Goal: Transaction & Acquisition: Register for event/course

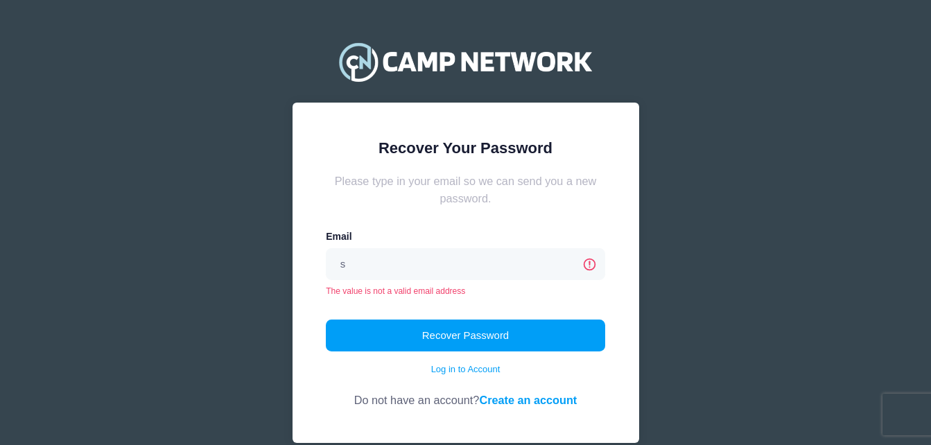
type input "[EMAIL_ADDRESS][DOMAIN_NAME]"
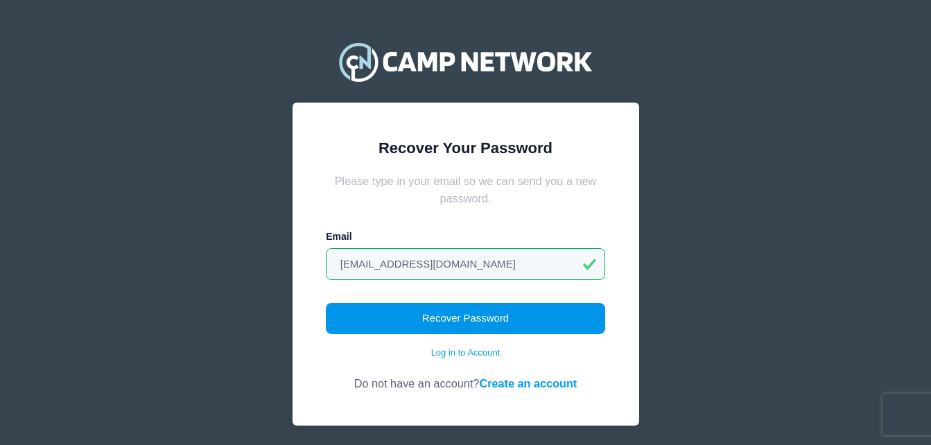
click at [495, 320] on button "Recover Password" at bounding box center [465, 319] width 279 height 32
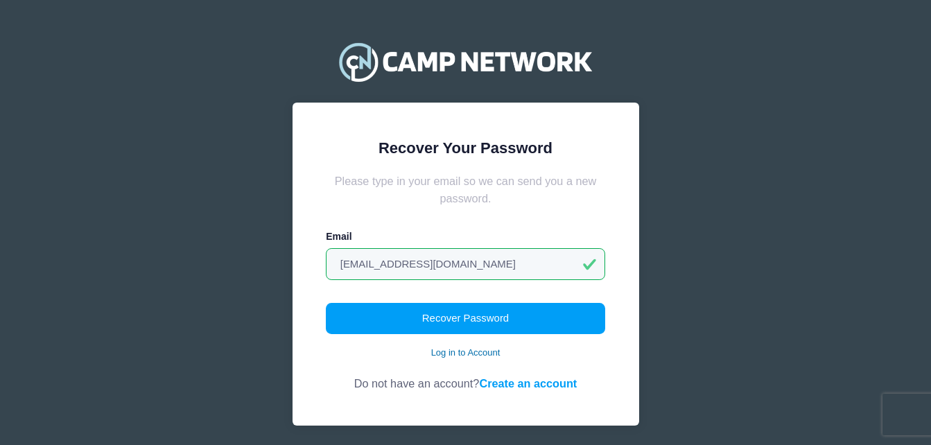
click at [482, 351] on link "Log in to Account" at bounding box center [465, 353] width 69 height 14
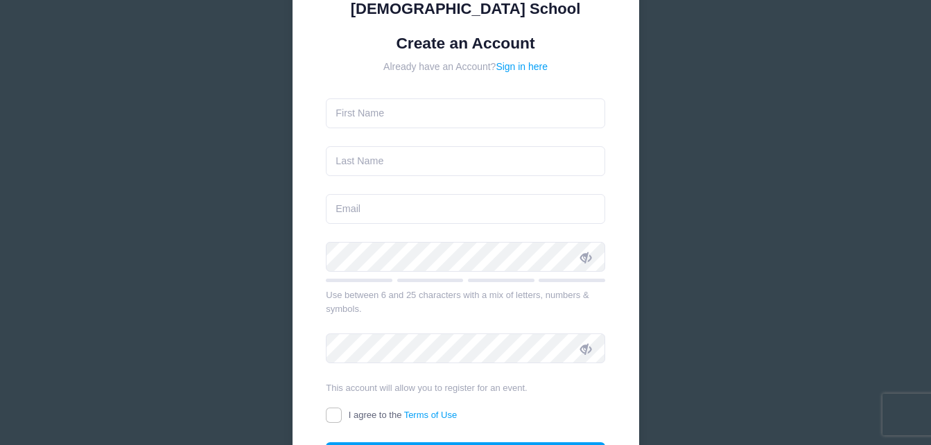
scroll to position [185, 0]
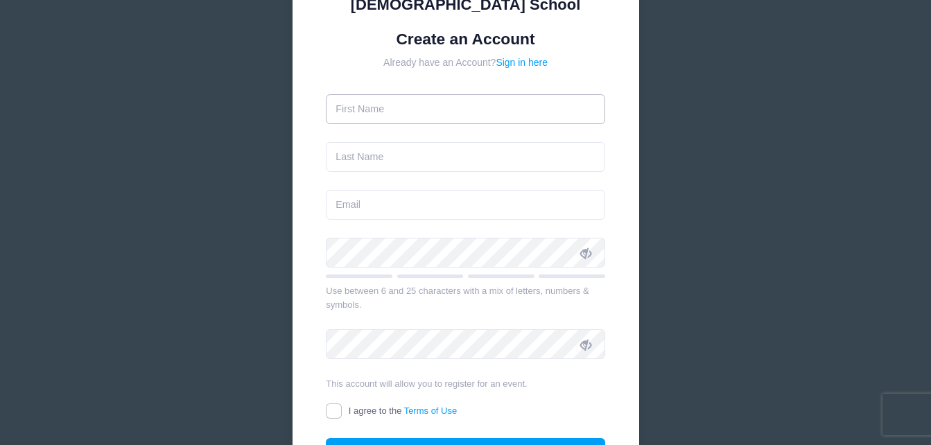
click at [402, 99] on input "text" at bounding box center [465, 109] width 279 height 30
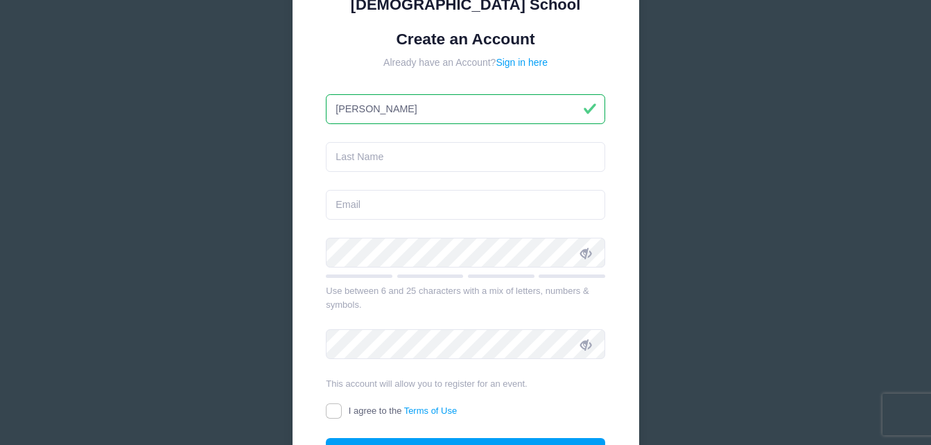
type input "[PERSON_NAME]"
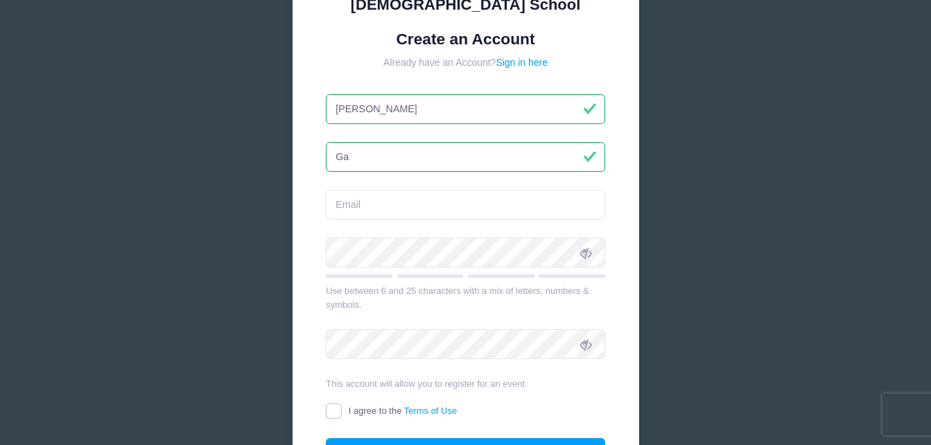
type input "G"
type input "Garcia Esteban"
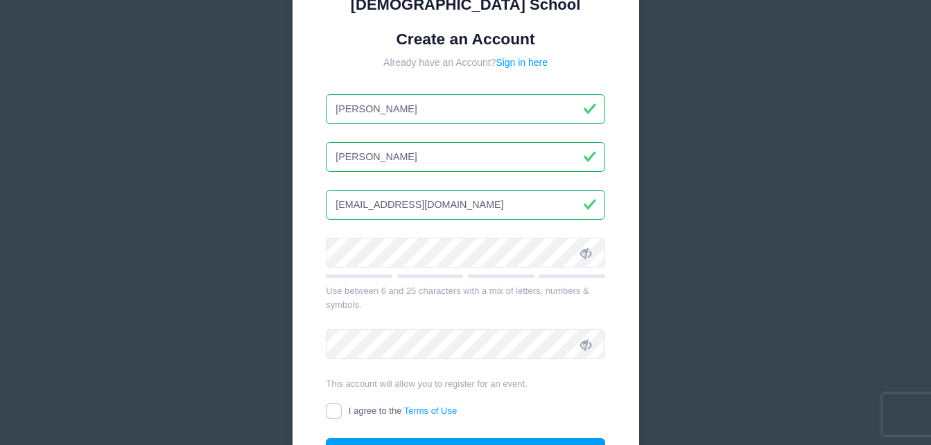
type input "[EMAIL_ADDRESS][DOMAIN_NAME]"
click at [402, 99] on input "Soa" at bounding box center [465, 109] width 279 height 30
click at [368, 94] on input "Soa" at bounding box center [465, 109] width 279 height 30
click at [368, 94] on input "[PERSON_NAME]" at bounding box center [465, 109] width 279 height 30
type input "[PERSON_NAME]"
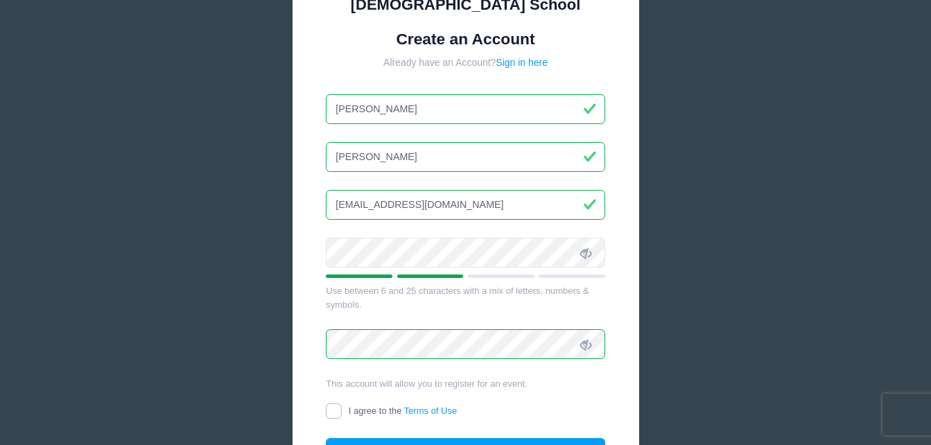
click at [335, 403] on input "I agree to the Terms of Use" at bounding box center [334, 411] width 16 height 16
checkbox input "true"
click at [450, 438] on button "Create Account" at bounding box center [465, 453] width 279 height 30
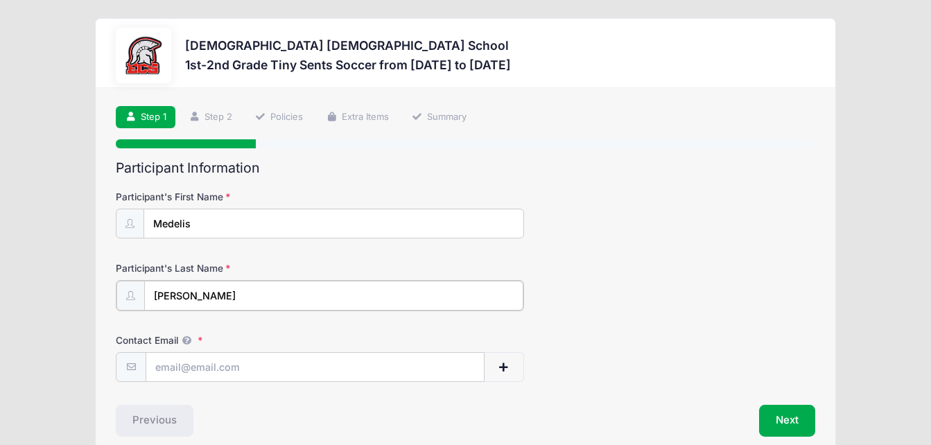
click at [220, 290] on input "[PERSON_NAME]" at bounding box center [333, 296] width 378 height 30
type input "R"
click at [220, 290] on input "G" at bounding box center [333, 296] width 378 height 30
type input "[PERSON_NAME]"
click at [218, 369] on input "Contact Email" at bounding box center [314, 366] width 337 height 30
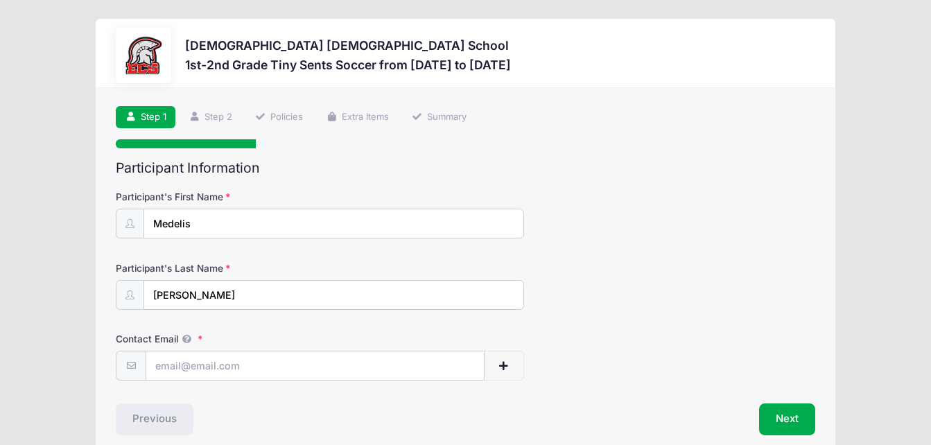
click at [561, 286] on div "Participant's Last Name [PERSON_NAME]" at bounding box center [465, 285] width 699 height 49
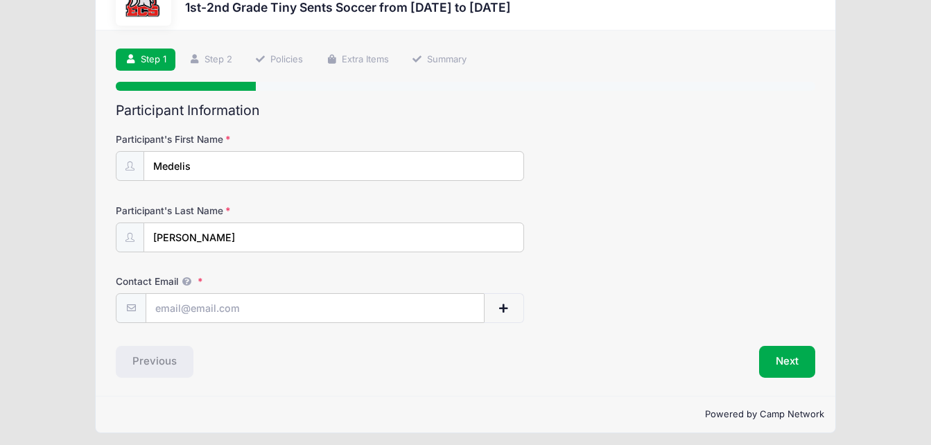
scroll to position [64, 0]
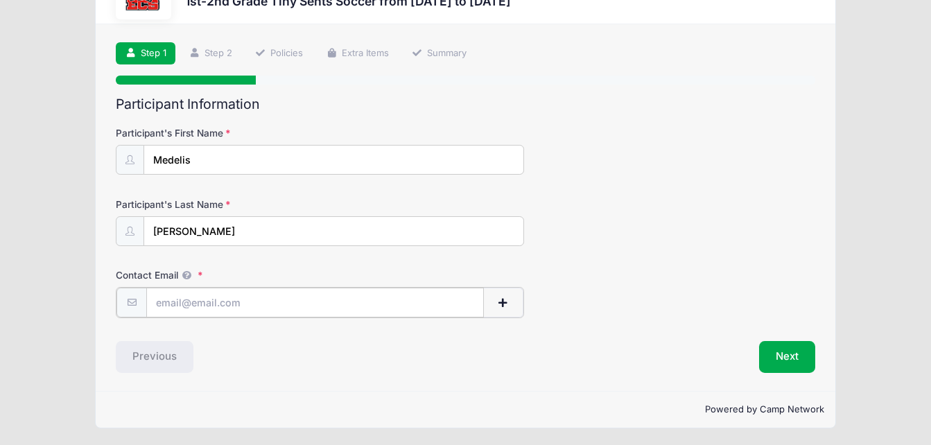
click at [207, 294] on input "Contact Email" at bounding box center [314, 303] width 337 height 30
click at [207, 294] on input "s" at bounding box center [314, 303] width 337 height 30
type input "[EMAIL_ADDRESS][DOMAIN_NAME]"
click at [418, 385] on div "Step 1 /7 Step 1 Step 2 Policies Extra Items Summary Participant Information Pa…" at bounding box center [465, 206] width 739 height 365
click at [796, 353] on button "Next" at bounding box center [787, 356] width 56 height 32
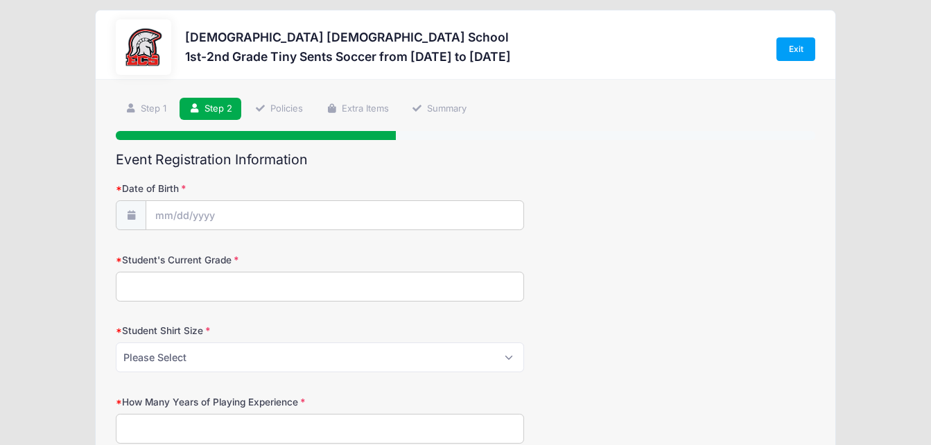
scroll to position [0, 0]
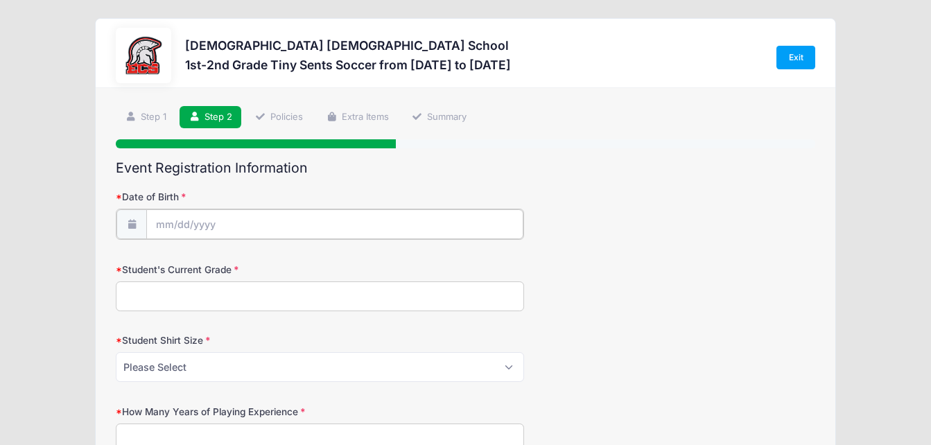
click at [161, 221] on input "Date of Birth" at bounding box center [334, 224] width 376 height 30
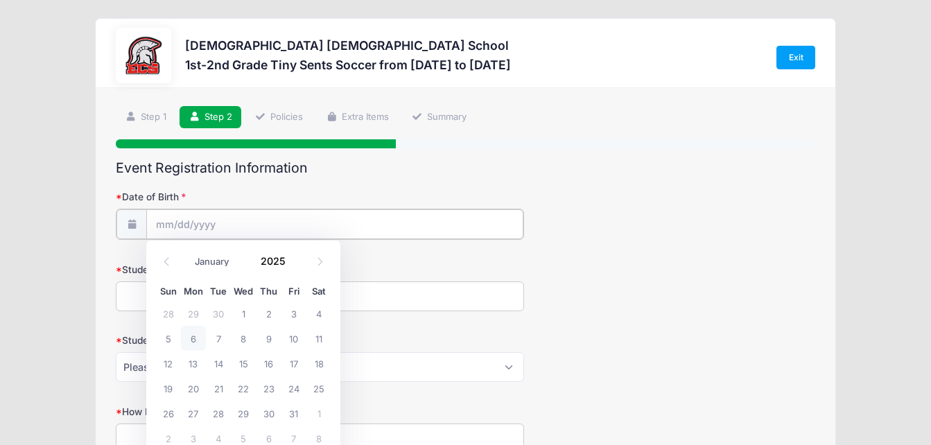
click at [166, 230] on input "Date of Birth" at bounding box center [334, 224] width 376 height 30
click at [168, 265] on icon at bounding box center [166, 261] width 5 height 8
select select "8"
click at [294, 363] on span "19" at bounding box center [293, 363] width 25 height 25
type input "09/19/2025"
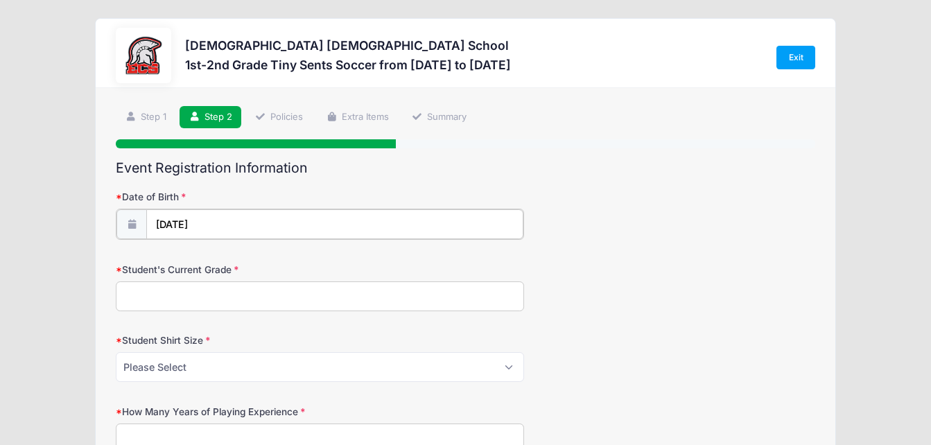
click at [201, 218] on input "09/19/2025" at bounding box center [334, 224] width 376 height 30
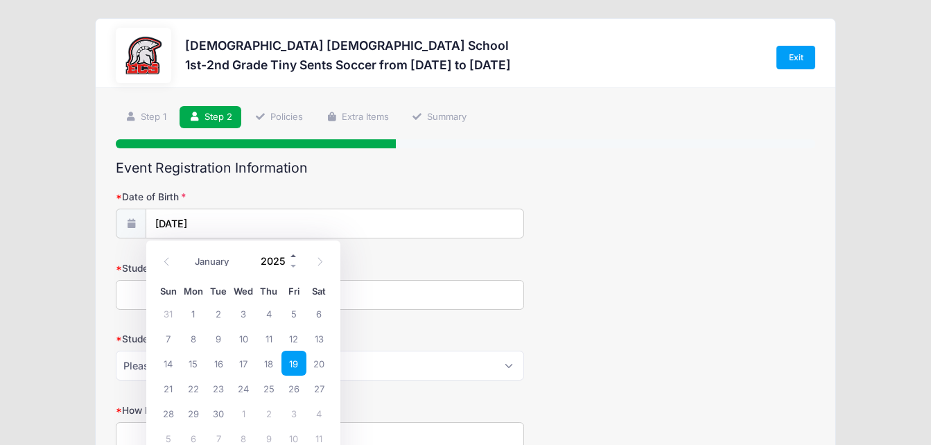
click at [293, 256] on span at bounding box center [294, 255] width 10 height 10
click at [294, 267] on span at bounding box center [294, 266] width 10 height 10
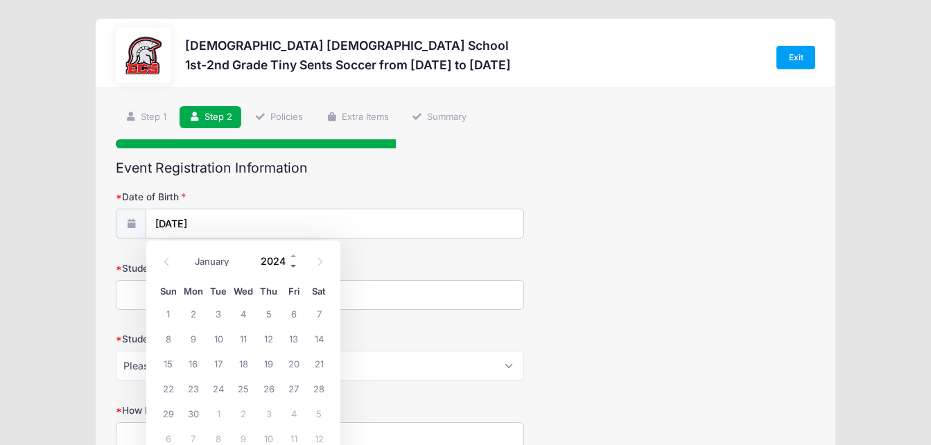
click at [294, 267] on span at bounding box center [294, 266] width 10 height 10
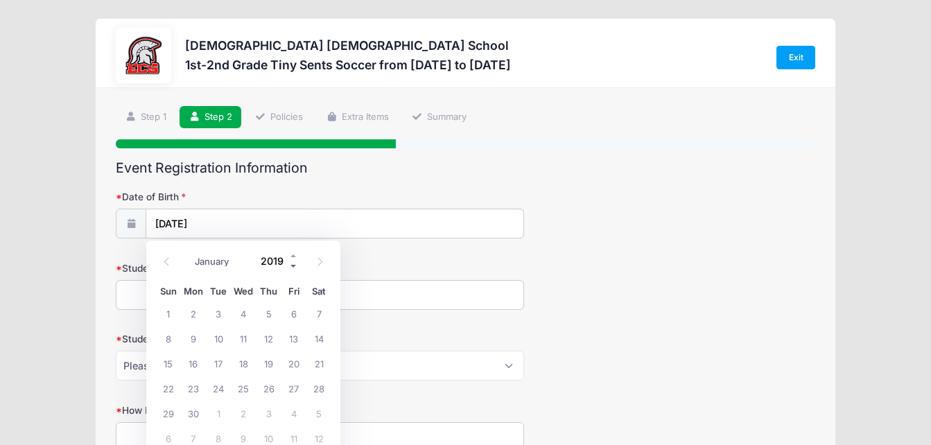
click at [294, 267] on span at bounding box center [294, 266] width 10 height 10
type input "2018"
click at [243, 389] on span "19" at bounding box center [243, 388] width 25 height 25
type input "09/19/2018"
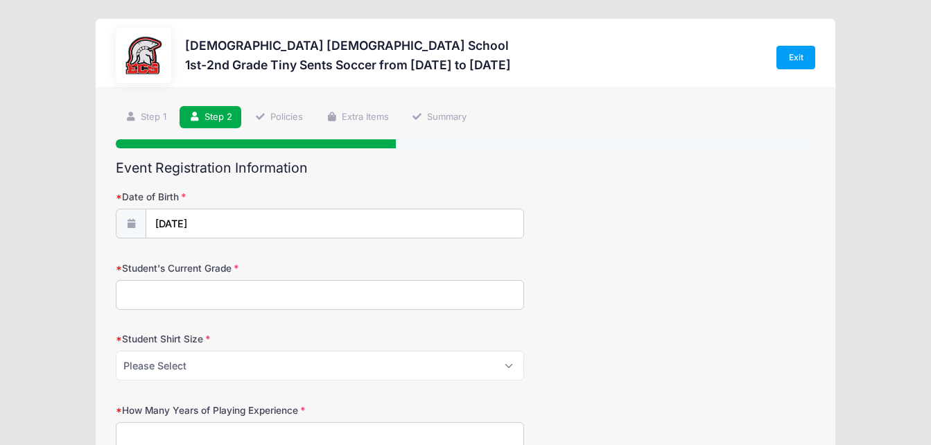
click at [256, 295] on input "Student's Current Grade" at bounding box center [319, 295] width 407 height 30
type input "1st"
click at [213, 367] on select "Please Select XS S M L XL XXL" at bounding box center [319, 366] width 407 height 30
select select "S"
click at [116, 351] on select "Please Select XS S M L XL XXL" at bounding box center [319, 366] width 407 height 30
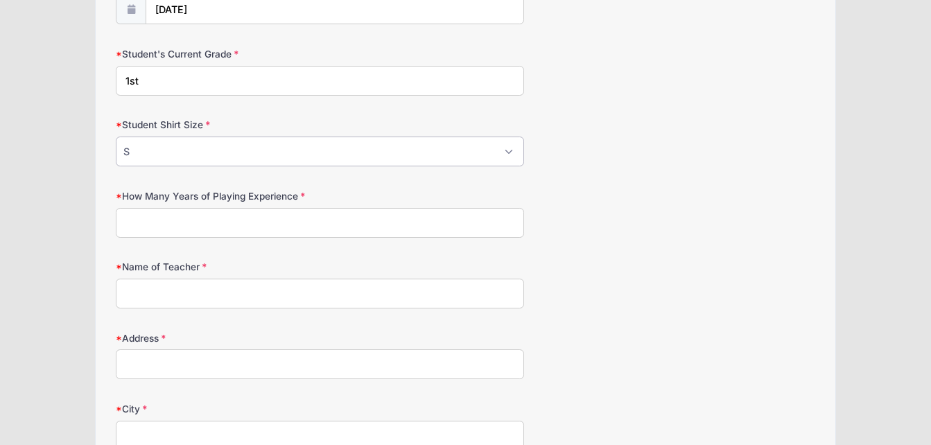
scroll to position [211, 0]
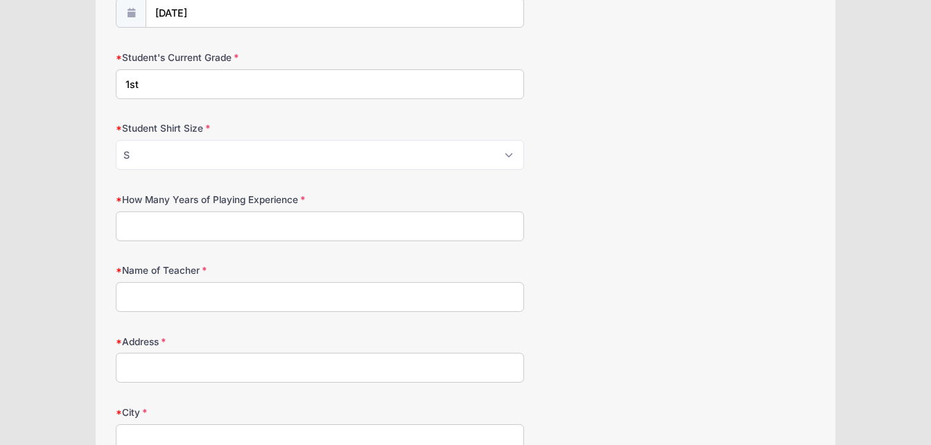
click at [288, 292] on input "Name of Teacher" at bounding box center [319, 297] width 407 height 30
type input "Mrs. Ashley Casola"
click at [192, 377] on input "Address" at bounding box center [319, 368] width 407 height 30
click at [192, 377] on input "1761 P" at bounding box center [319, 368] width 407 height 30
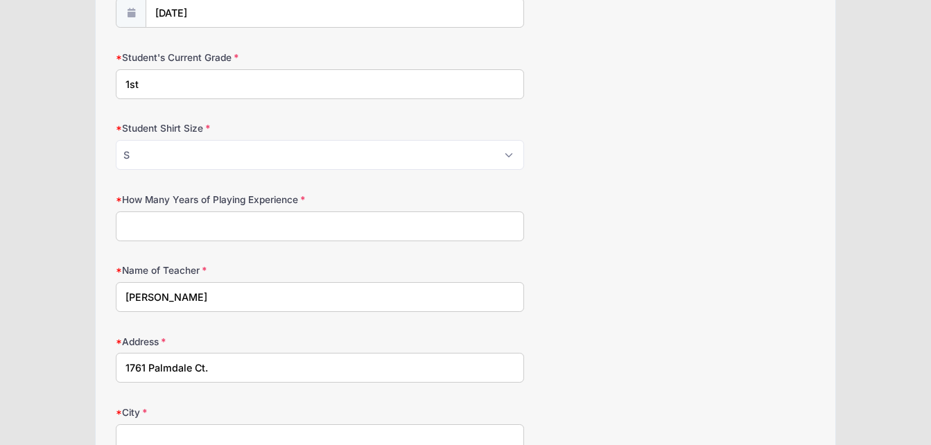
type input "1761 Palmdale Ct."
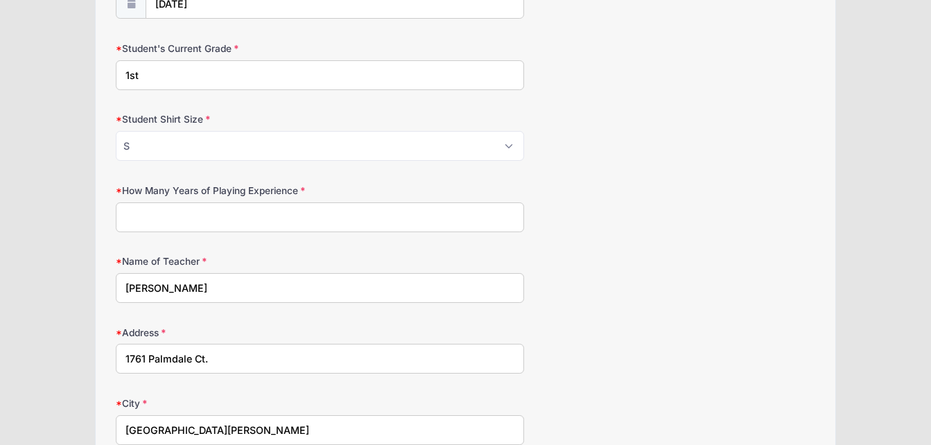
type input "Fort Myers"
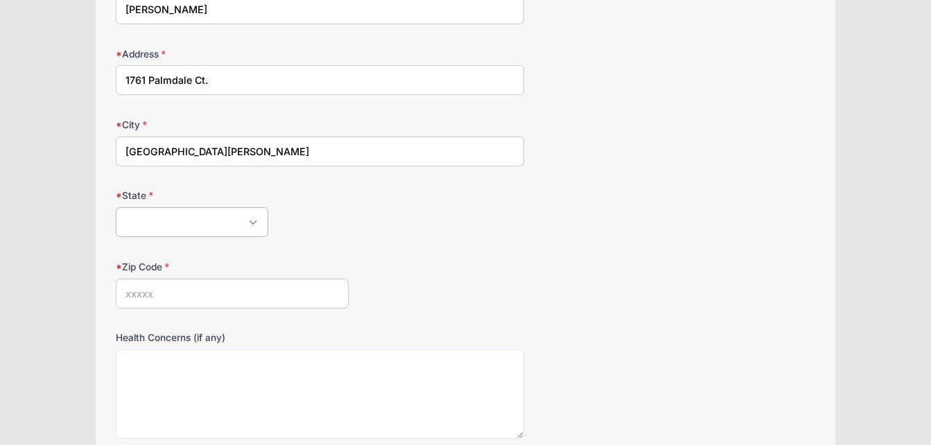
click at [202, 211] on select "Alabama Alaska American Samoa Arizona Arkansas Armed Forces Africa Armed Forces…" at bounding box center [192, 222] width 152 height 30
select select "FL"
click at [116, 207] on select "Alabama Alaska American Samoa Arizona Arkansas Armed Forces Africa Armed Forces…" at bounding box center [192, 222] width 152 height 30
click at [157, 299] on input "Zip Code" at bounding box center [232, 294] width 233 height 30
type input "33916"
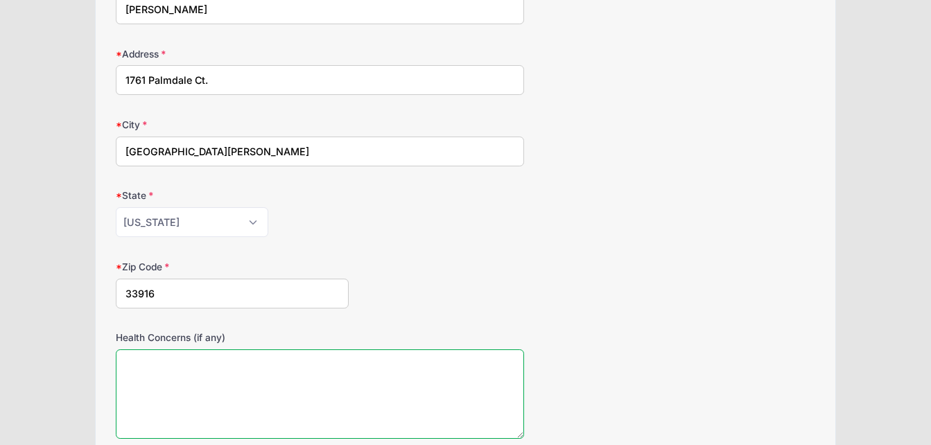
click at [150, 363] on textarea "Health Concerns (if any)" at bounding box center [319, 393] width 407 height 89
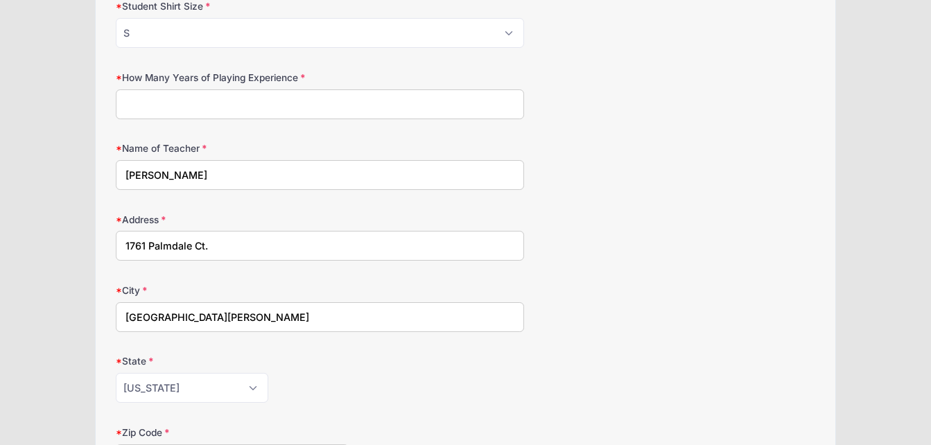
scroll to position [310, 0]
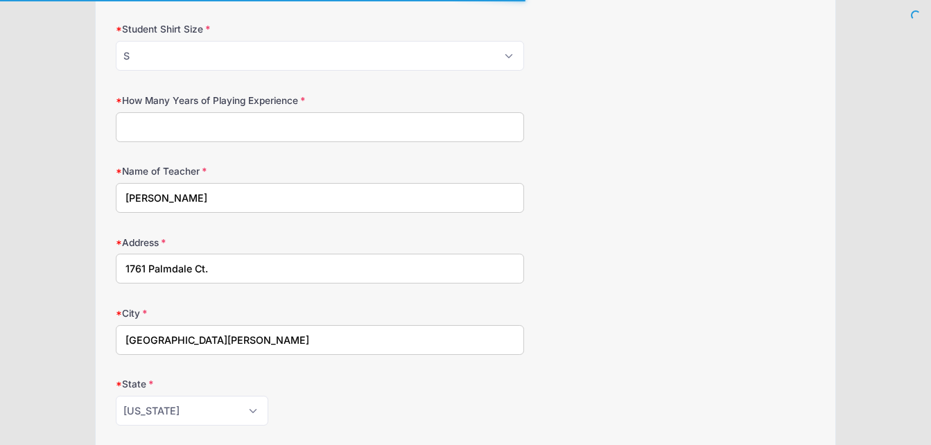
type textarea "She has asthma and seasonal allergies, but they are under control."
click at [364, 116] on input "How Many Years of Playing Experience" at bounding box center [319, 127] width 407 height 30
type input "6"
type input "S"
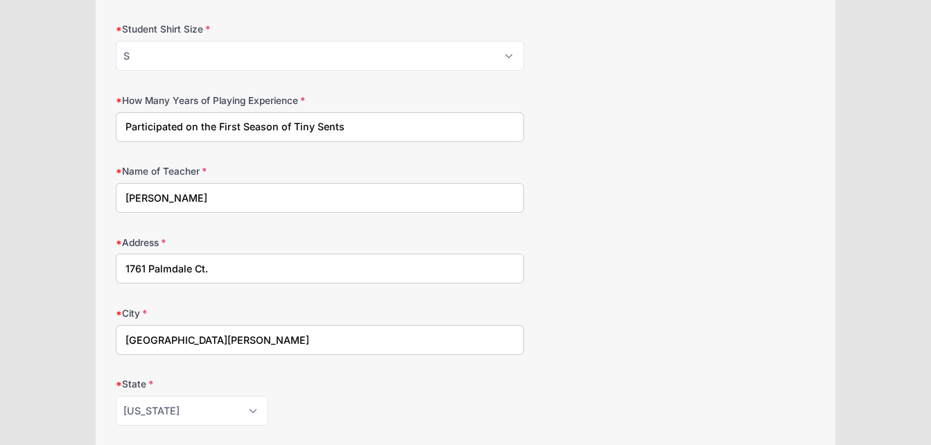
type input "Participated on the First Season of Tiny Sents"
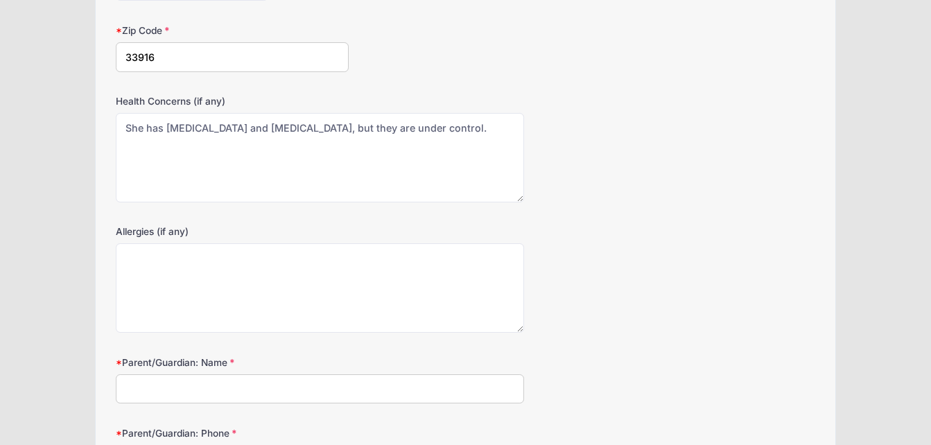
scroll to position [738, 0]
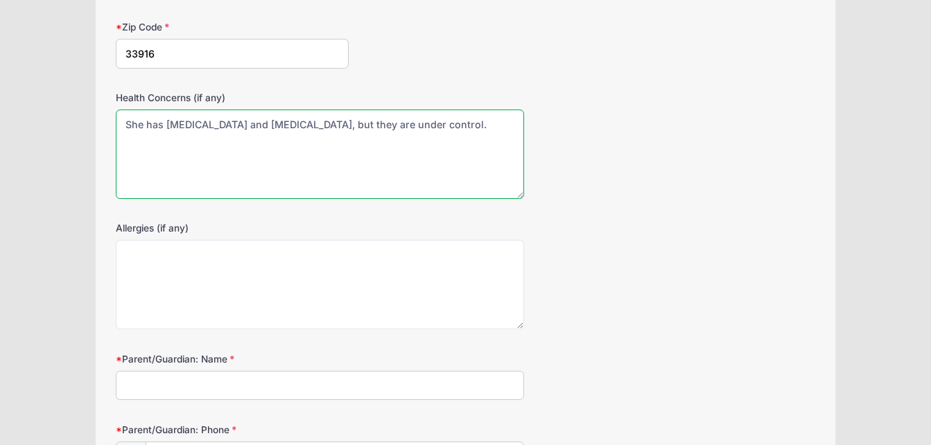
drag, startPoint x: 450, startPoint y: 125, endPoint x: 105, endPoint y: 103, distance: 345.1
click at [105, 103] on div "Step 2 /7 Step 1 Step 2 Policies Extra Items Summary Participant Information Pa…" at bounding box center [465, 231] width 739 height 1762
type textarea "Asthma is under control."
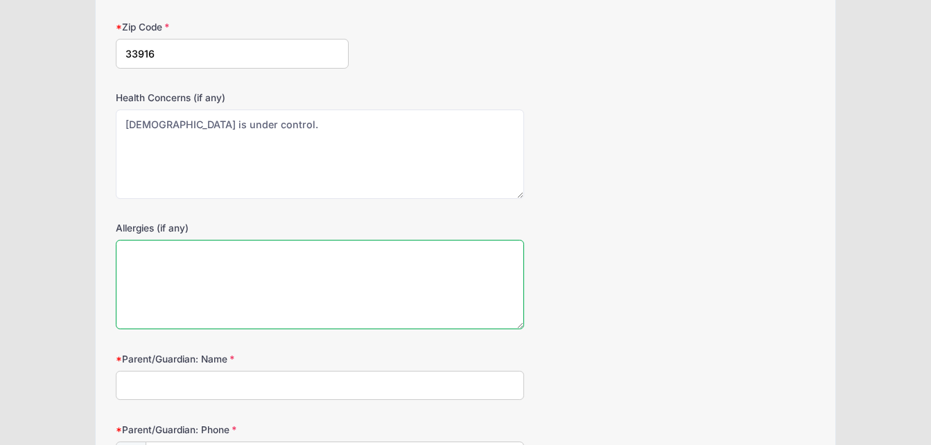
click at [143, 267] on textarea "Allergies (if any)" at bounding box center [319, 284] width 407 height 89
type textarea "Season allergies, is under control."
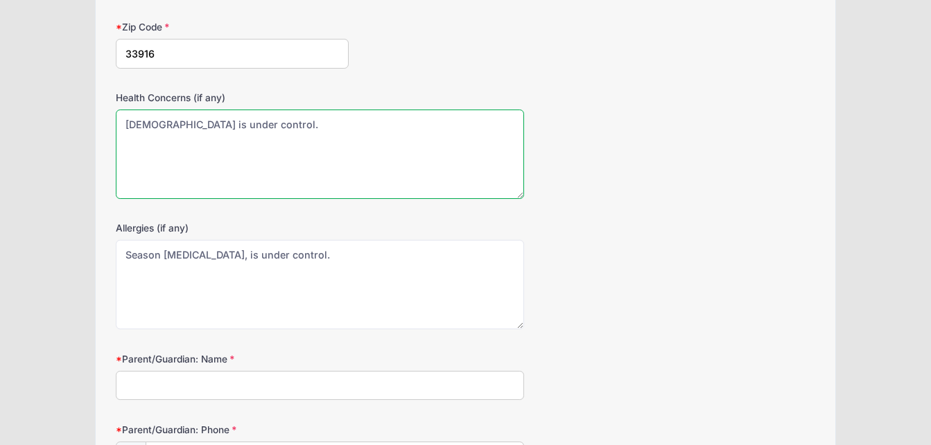
click at [280, 134] on textarea "Asthma is under control." at bounding box center [319, 153] width 407 height 89
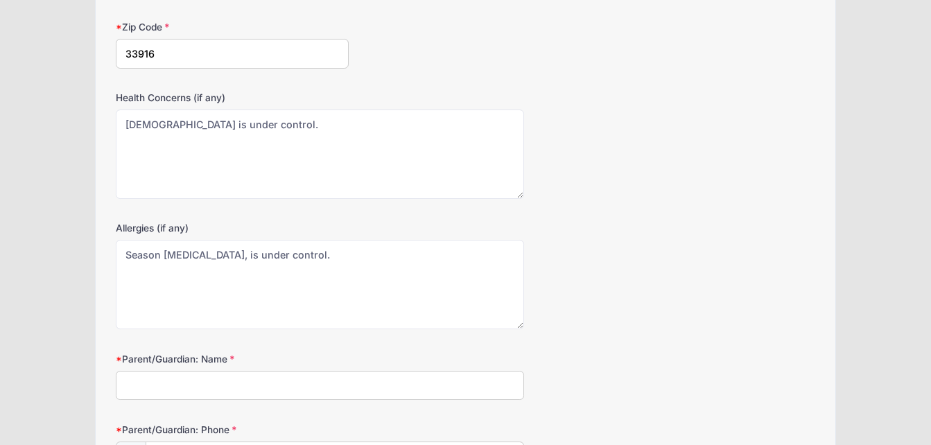
click at [237, 391] on input "Parent/Guardian: Name" at bounding box center [319, 386] width 407 height 30
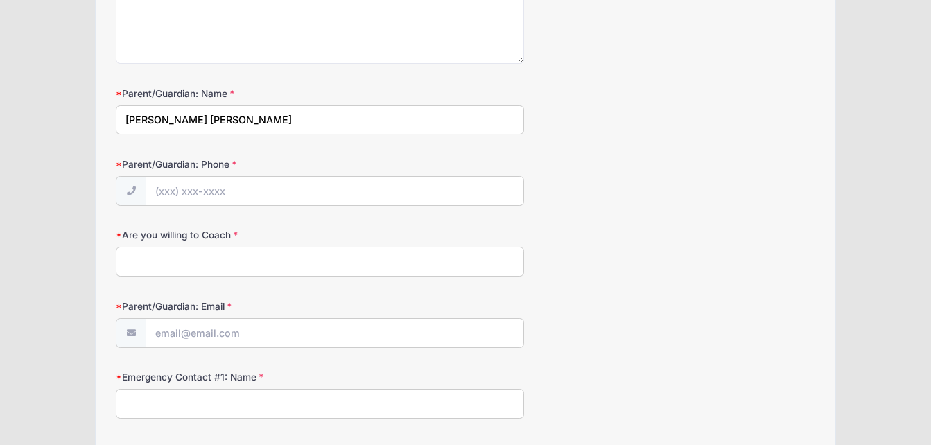
scroll to position [1022, 0]
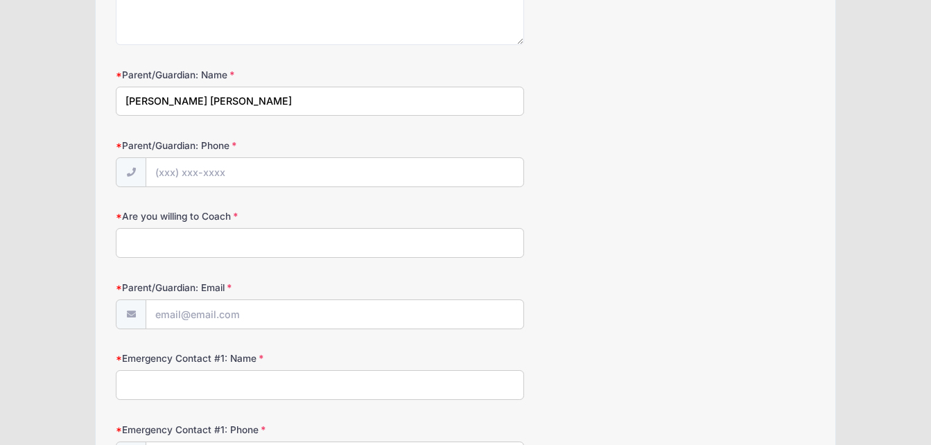
type input "Soamy M Garcia Esteban"
click at [161, 171] on input "Parent/Guardian: Phone" at bounding box center [334, 173] width 376 height 30
type input "(267) 339-4004"
click at [286, 247] on input "Are you willing to Coach" at bounding box center [319, 243] width 407 height 30
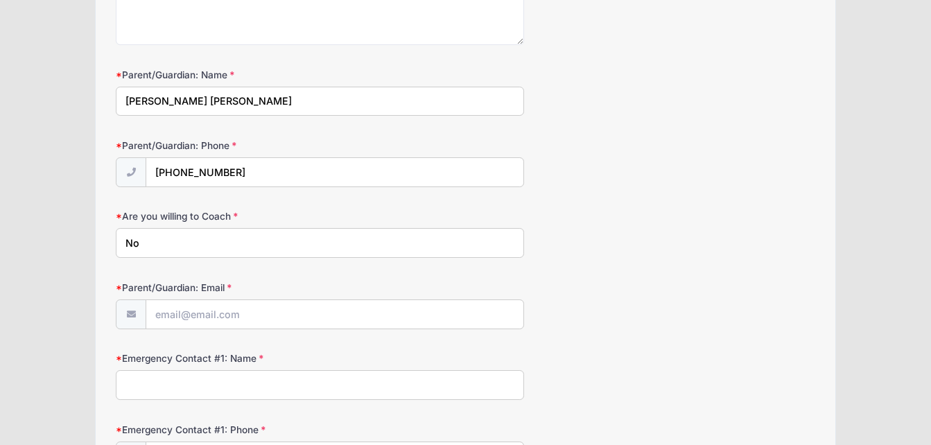
type input "No"
click at [240, 321] on input "Parent/Guardian: Email" at bounding box center [334, 315] width 376 height 30
type input "smge1918@gmail.com"
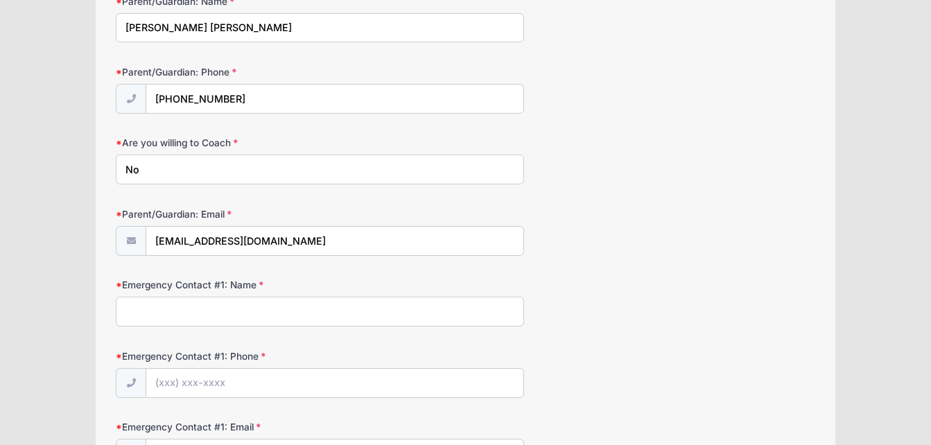
scroll to position [1093, 0]
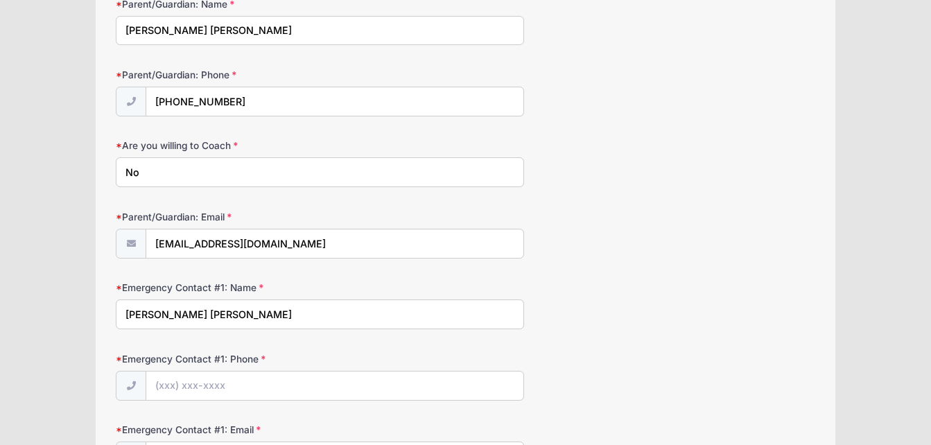
type input "Heladio Garcia Esteban"
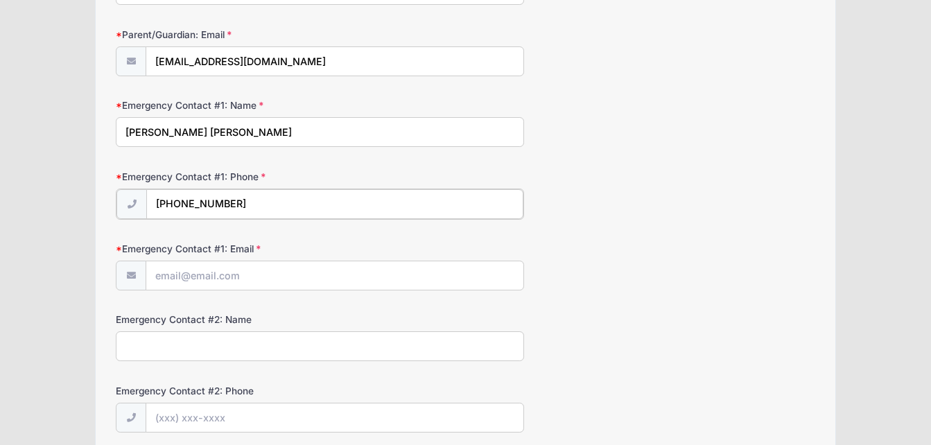
scroll to position [1272, 0]
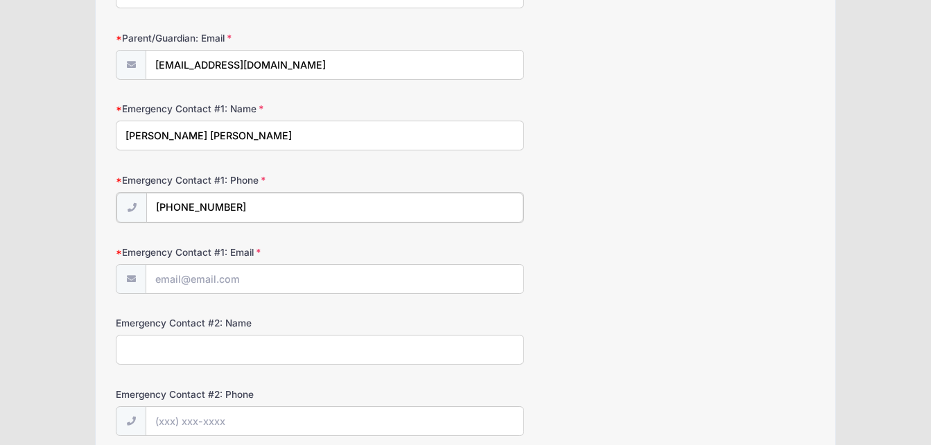
type input "(484) 431-5695"
click at [308, 279] on input "Emergency Contact #1: Email" at bounding box center [334, 278] width 376 height 30
click at [141, 130] on input "Heladio Garcia Esteban" at bounding box center [319, 136] width 407 height 30
drag, startPoint x: 263, startPoint y: 128, endPoint x: 111, endPoint y: 120, distance: 152.6
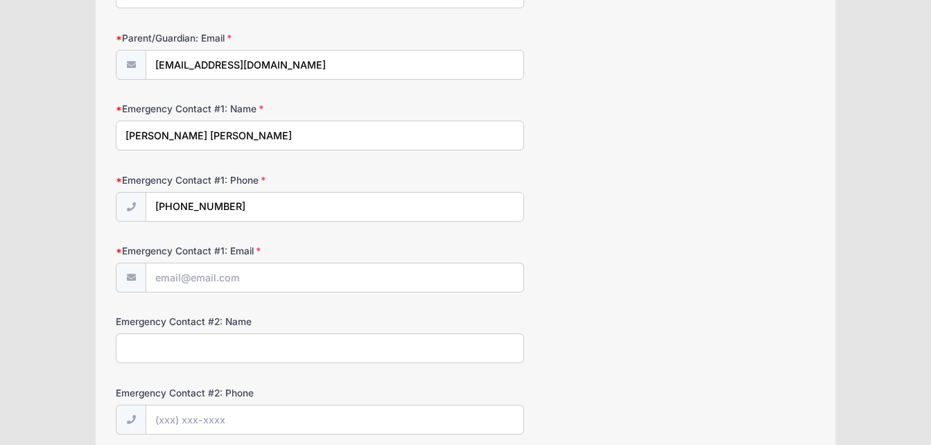
type input "Soamy M Garcia Esteban"
type input "(267) 339-4004"
type input "smge1918@gmail.com"
click at [204, 342] on input "Emergency Contact #2: Name" at bounding box center [319, 348] width 407 height 30
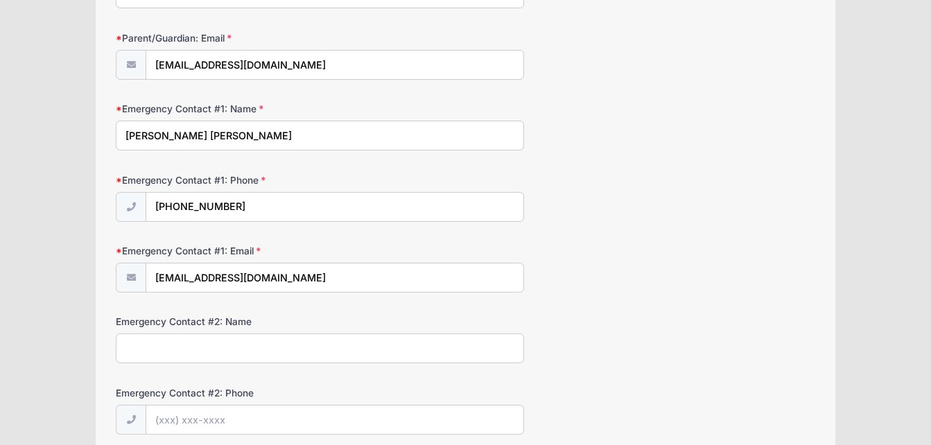
click at [204, 342] on input "Emergency Contact #2: Name" at bounding box center [319, 348] width 407 height 30
click at [204, 342] on input "He" at bounding box center [319, 348] width 407 height 30
type input "Heladio Garcia Esteban"
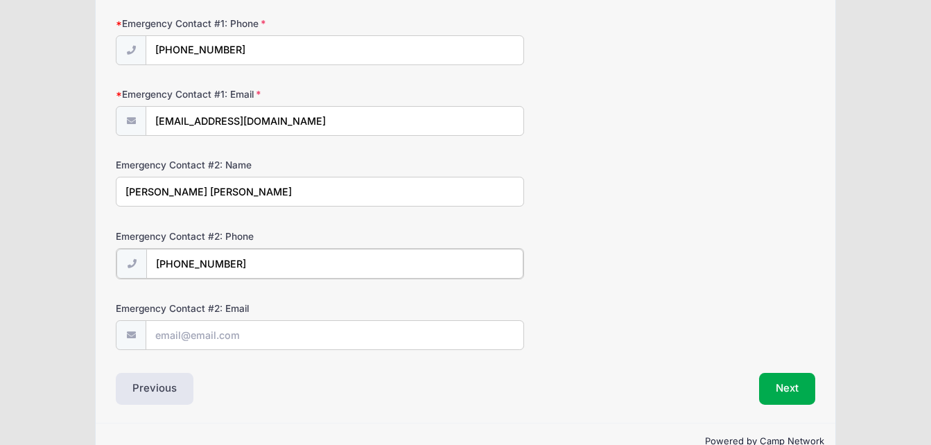
scroll to position [1448, 0]
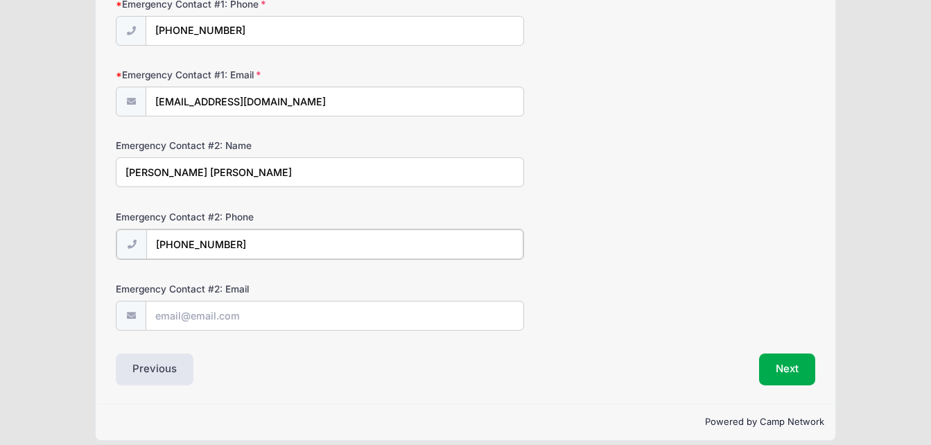
type input "(484) 431-5695"
click at [259, 312] on input "Emergency Contact #2: Email" at bounding box center [334, 315] width 376 height 30
click at [259, 312] on input "s" at bounding box center [334, 315] width 376 height 30
type input "smge1918@gmail.com"
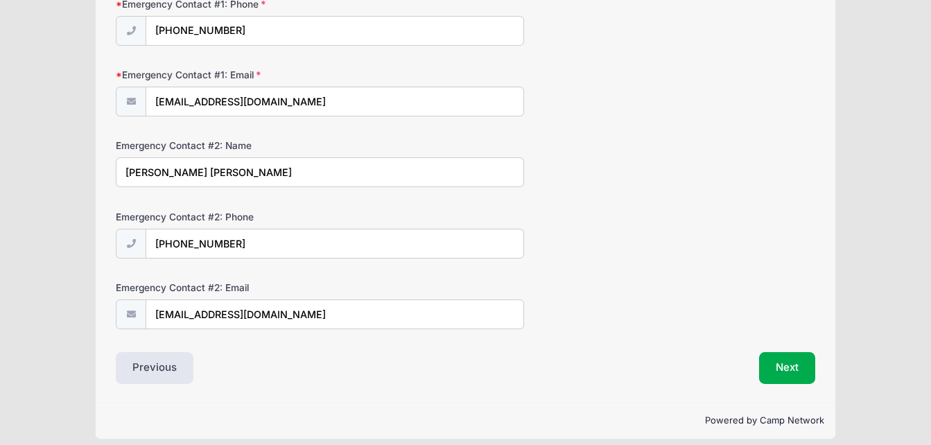
click at [430, 380] on div "Previous" at bounding box center [287, 368] width 356 height 32
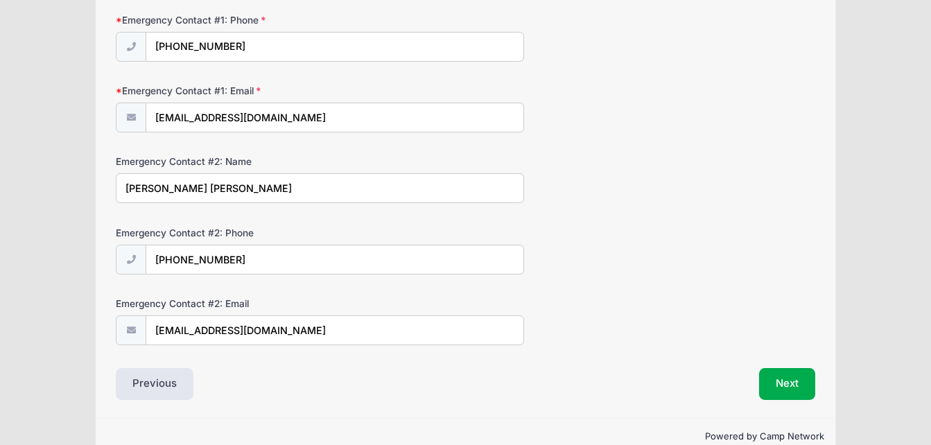
scroll to position [1460, 0]
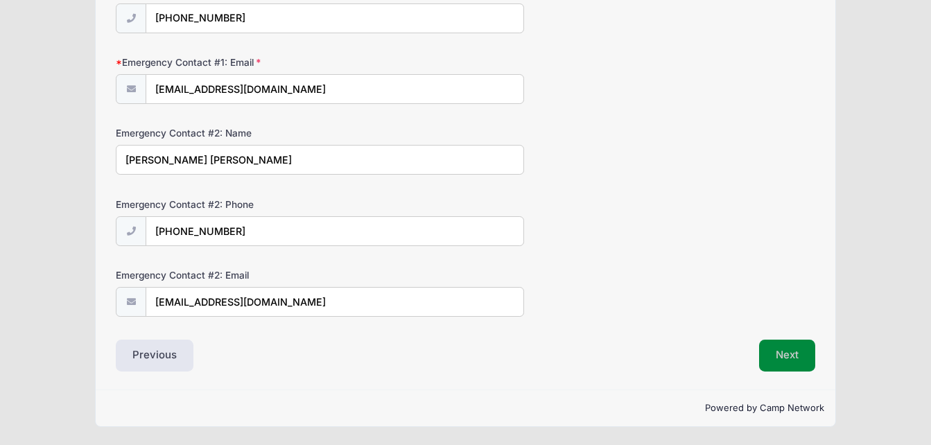
click at [787, 360] on button "Next" at bounding box center [787, 356] width 56 height 32
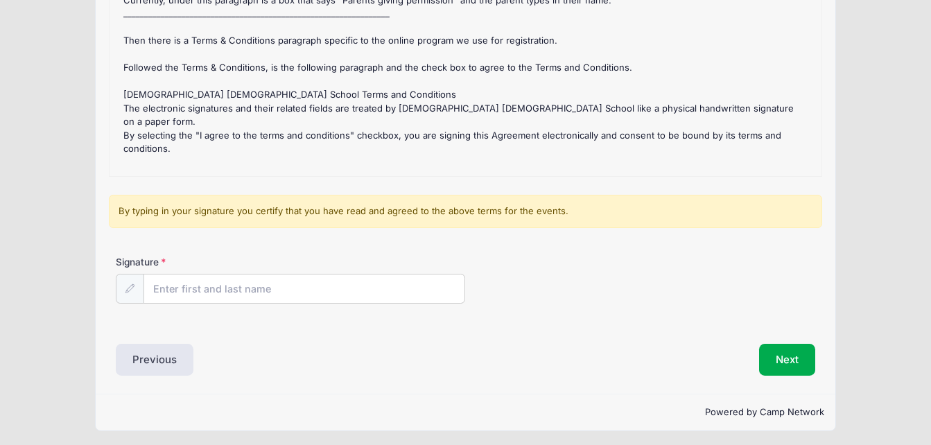
scroll to position [231, 0]
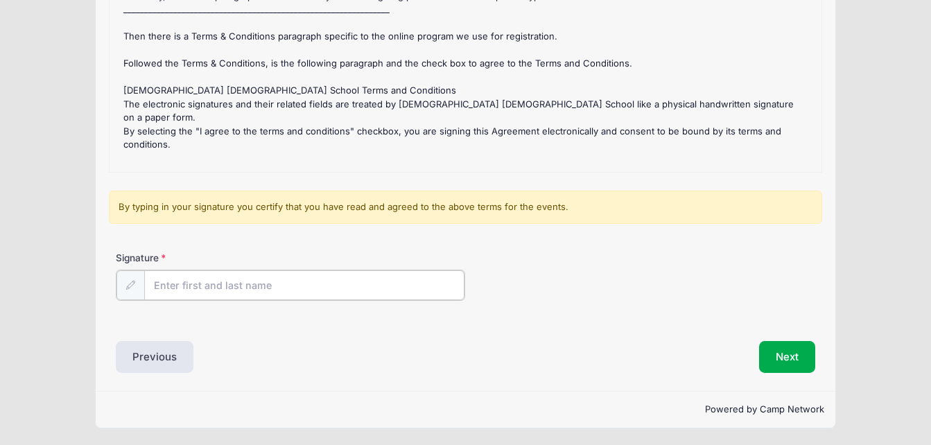
click at [262, 286] on input "Signature" at bounding box center [304, 285] width 320 height 30
click at [317, 281] on input "Soamy M. Garcia Esteban" at bounding box center [304, 285] width 320 height 30
type input "Soamy M. Garcia Esteban"
click at [346, 256] on div "Signature Soamy M. Garcia Esteban" at bounding box center [465, 275] width 699 height 49
click at [789, 355] on button "Next" at bounding box center [787, 356] width 56 height 32
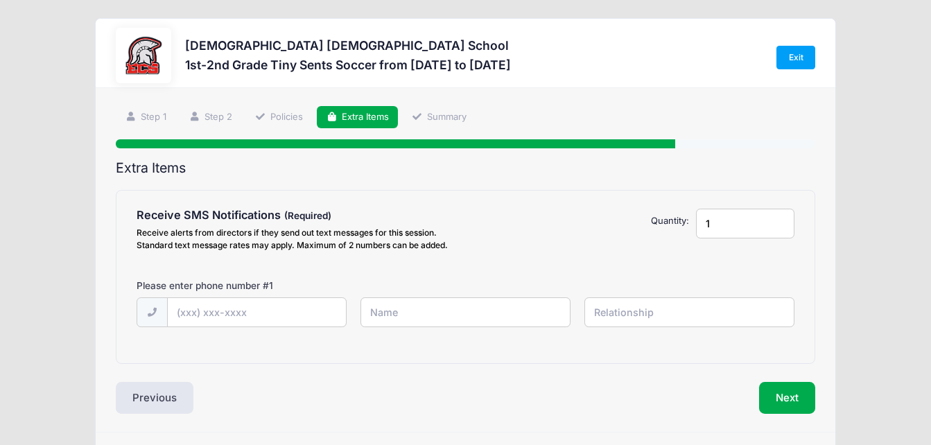
scroll to position [28, 0]
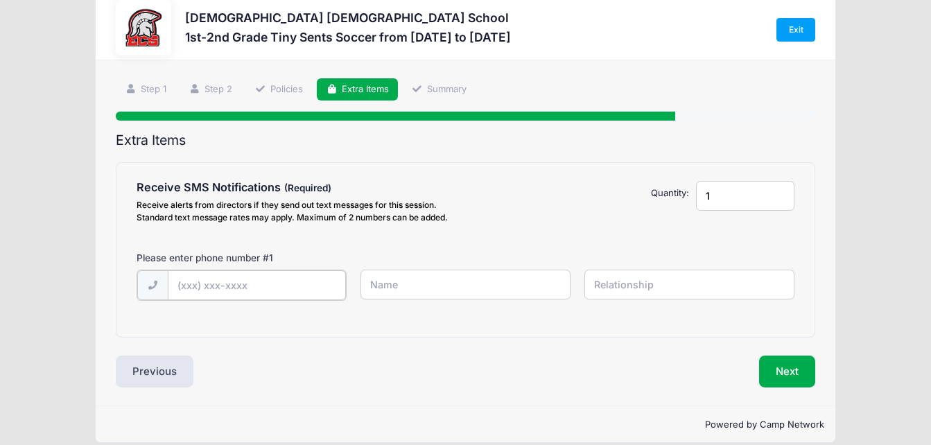
click at [306, 283] on input "text" at bounding box center [257, 285] width 179 height 30
type input "(267) 339-4004"
click at [382, 284] on input "text" at bounding box center [465, 285] width 210 height 30
type input "Soamy M. Garcia Esteban"
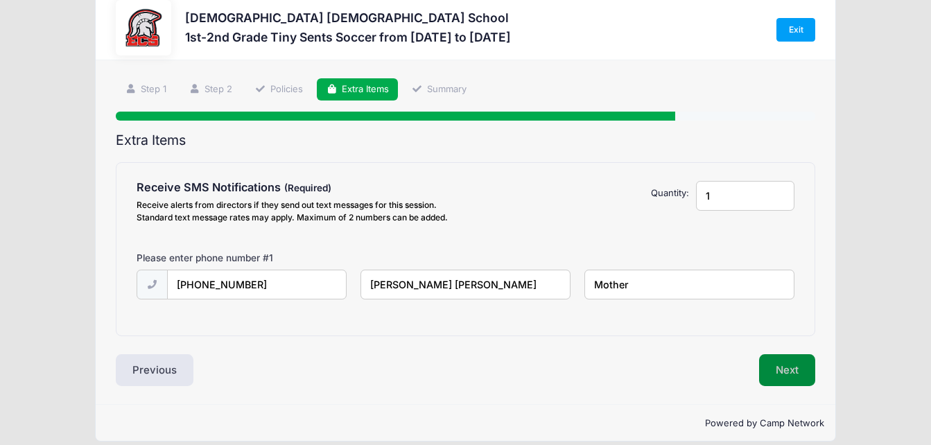
type input "Mother"
click at [780, 376] on button "Next" at bounding box center [787, 370] width 56 height 32
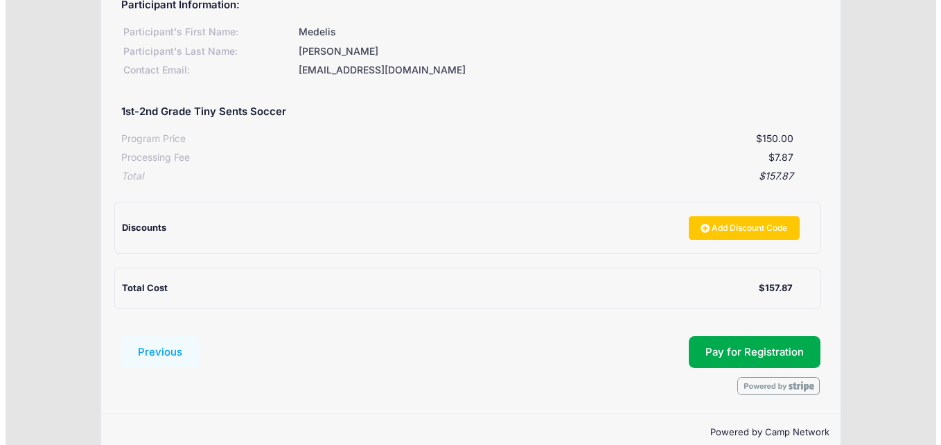
scroll to position [213, 0]
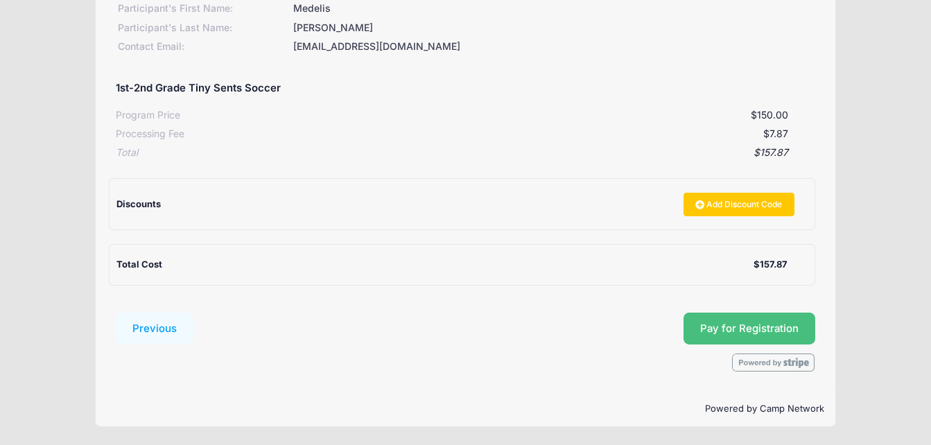
click at [769, 320] on button "Pay for Registration" at bounding box center [749, 329] width 132 height 32
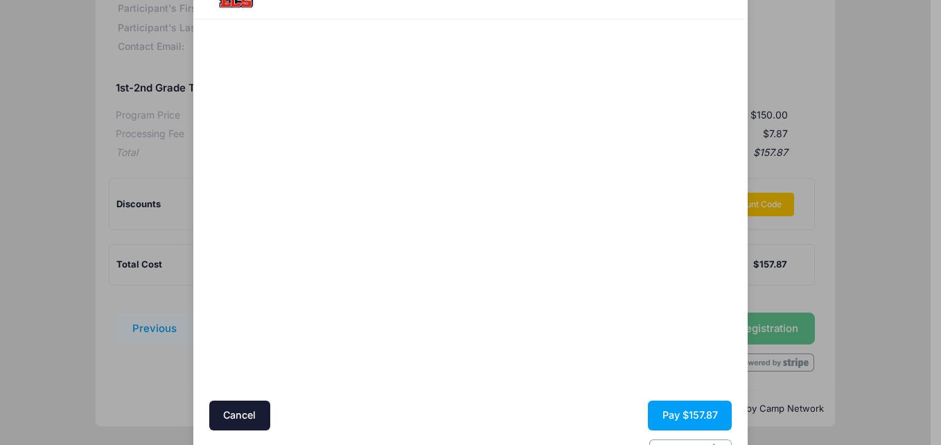
scroll to position [114, 0]
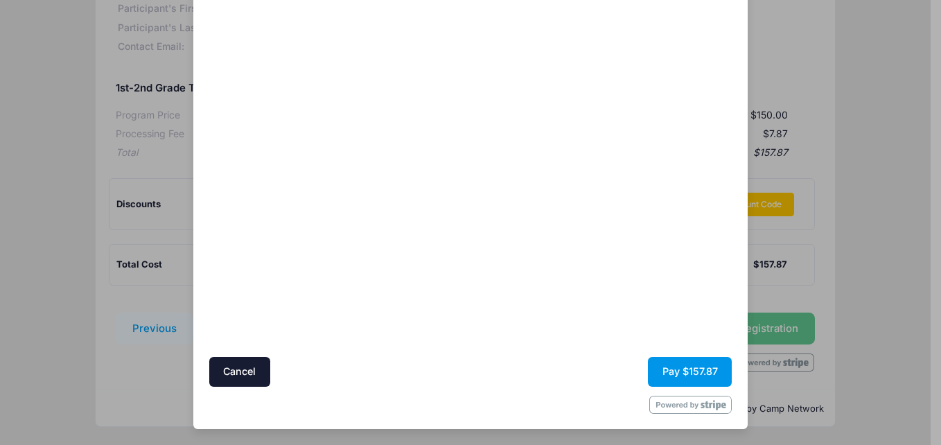
click at [670, 373] on button "Pay $157.87" at bounding box center [690, 372] width 84 height 30
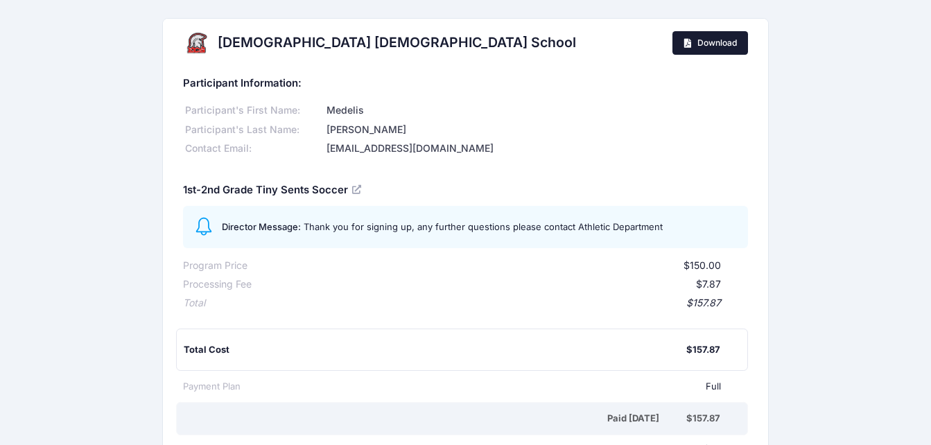
click at [718, 40] on span "Download" at bounding box center [717, 42] width 40 height 10
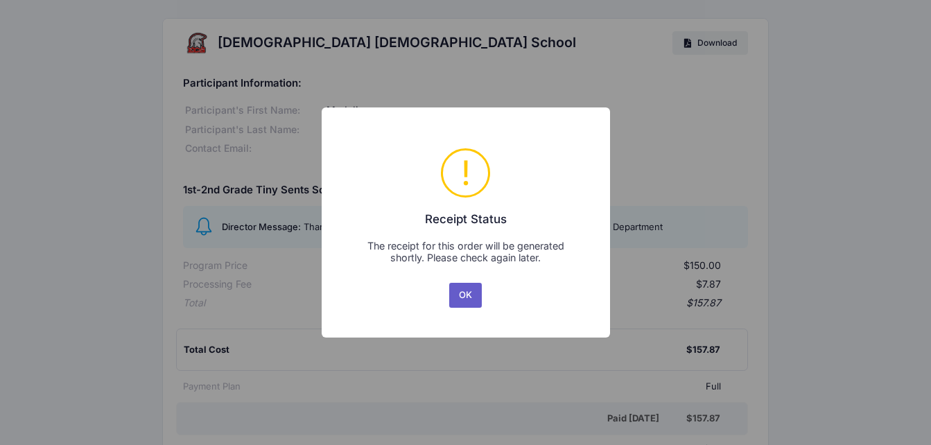
click at [468, 297] on button "OK" at bounding box center [465, 295] width 33 height 25
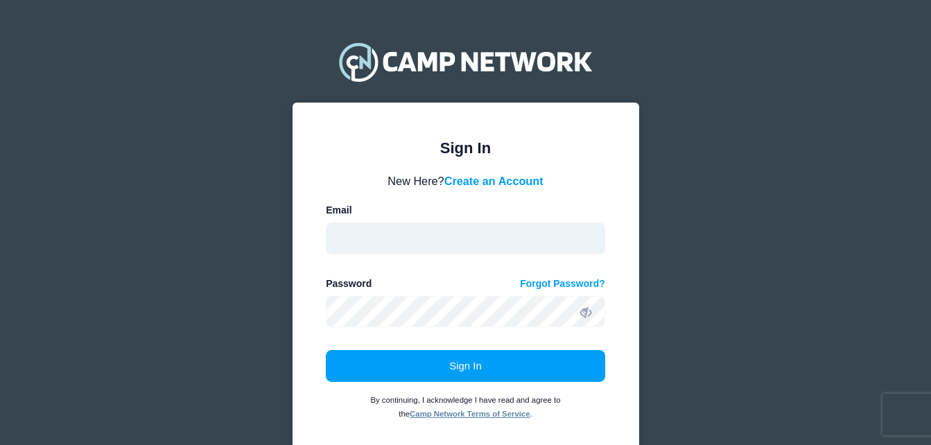
click at [507, 243] on input "email" at bounding box center [465, 238] width 279 height 32
type input "[EMAIL_ADDRESS][DOMAIN_NAME]"
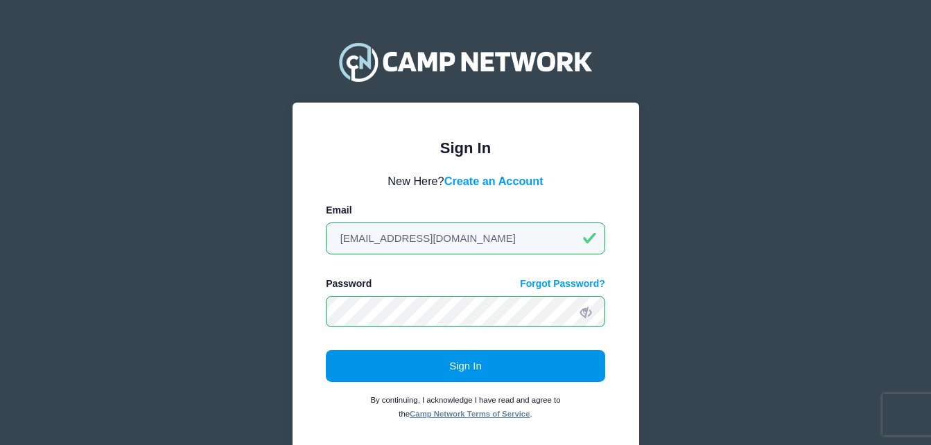
click at [448, 366] on button "Sign In" at bounding box center [465, 366] width 279 height 32
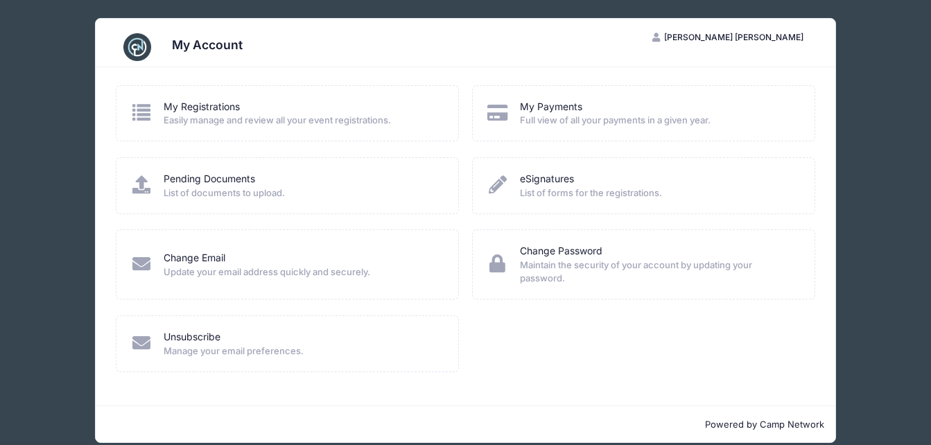
click at [138, 117] on icon at bounding box center [141, 112] width 23 height 18
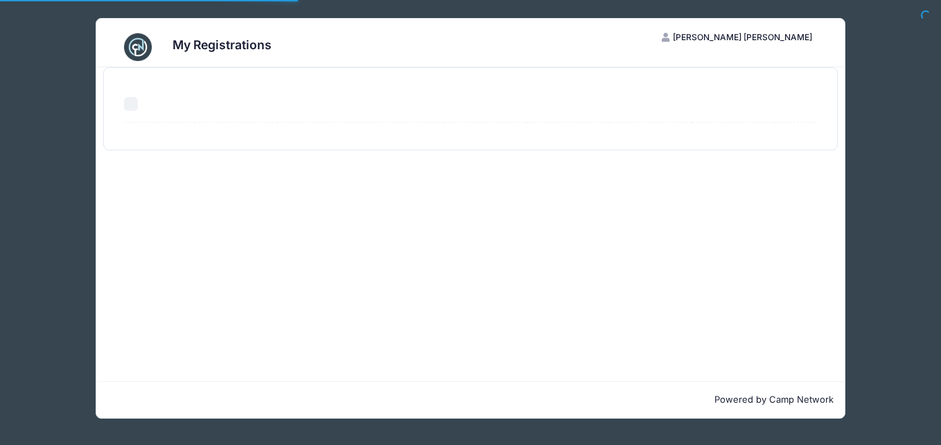
select select "50"
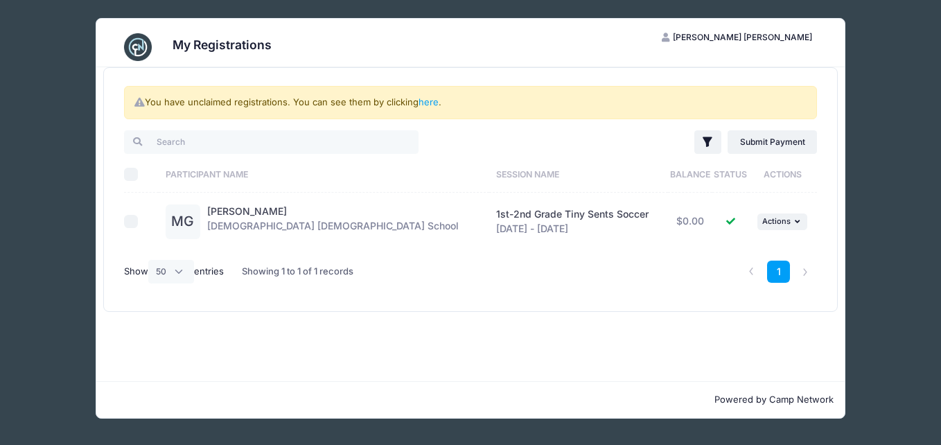
click at [784, 33] on span "[PERSON_NAME] [PERSON_NAME]" at bounding box center [742, 37] width 139 height 10
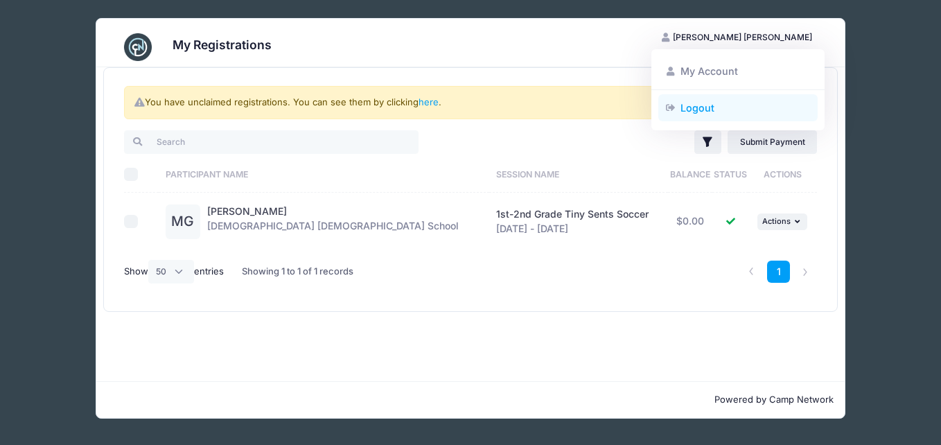
click at [701, 108] on link "Logout" at bounding box center [738, 107] width 160 height 26
